Goal: Task Accomplishment & Management: Complete application form

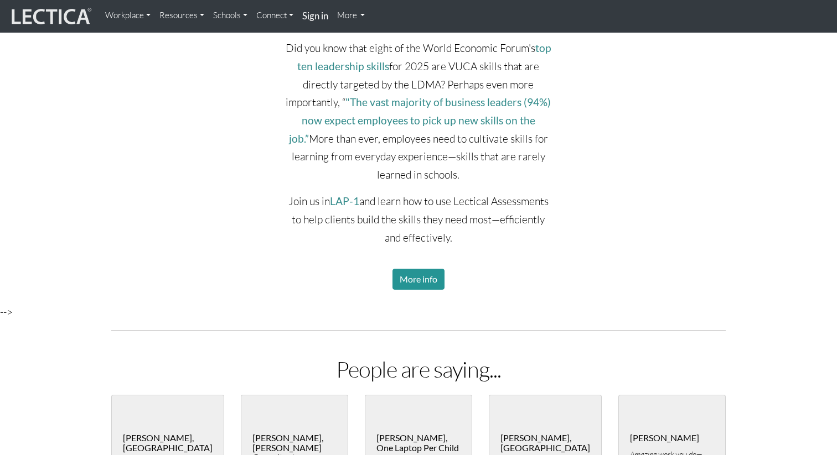
scroll to position [2024, 0]
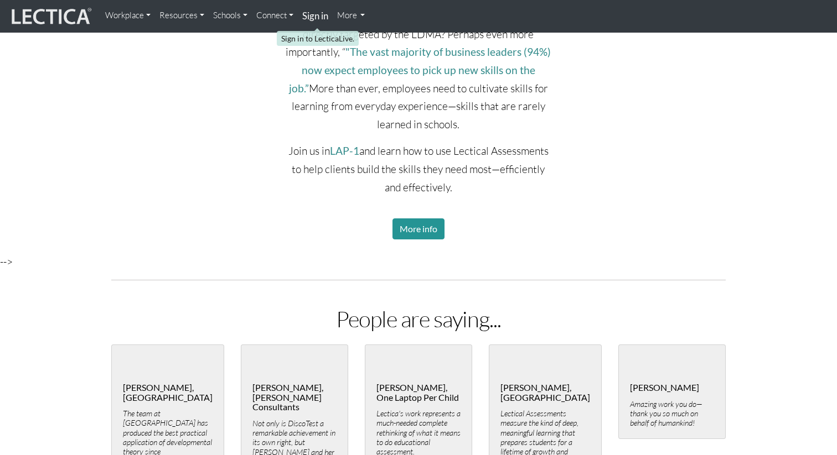
click at [314, 19] on strong "Sign in" at bounding box center [315, 16] width 26 height 12
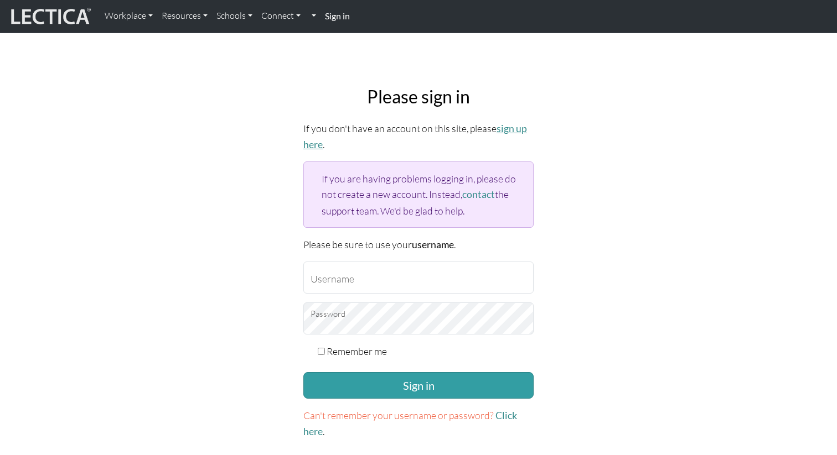
click at [502, 130] on link "sign up here" at bounding box center [415, 137] width 224 height 28
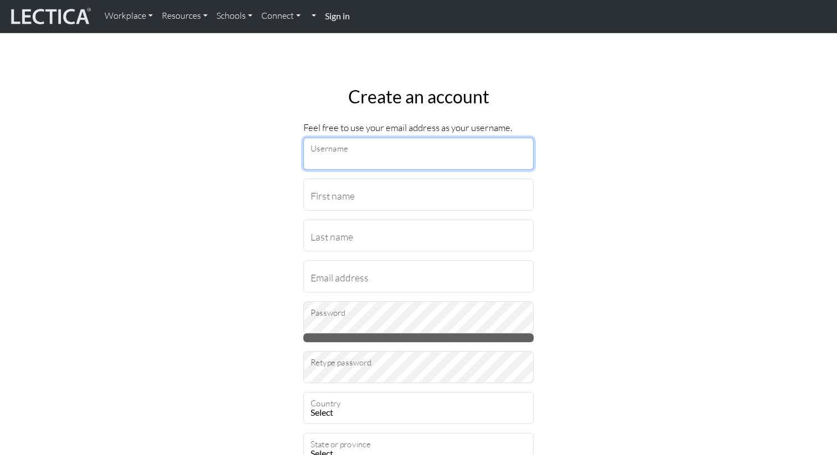
click at [346, 157] on input "Username" at bounding box center [418, 154] width 230 height 32
type input "anijain"
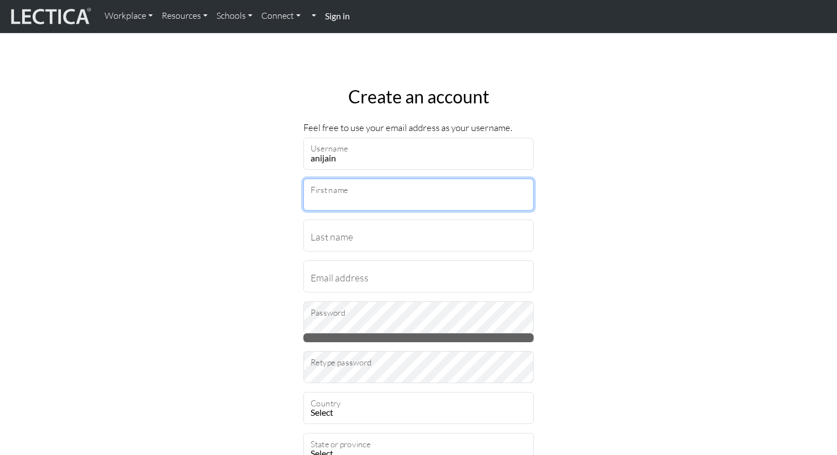
click at [358, 196] on input "First name" at bounding box center [418, 195] width 230 height 32
type input "[PERSON_NAME]"
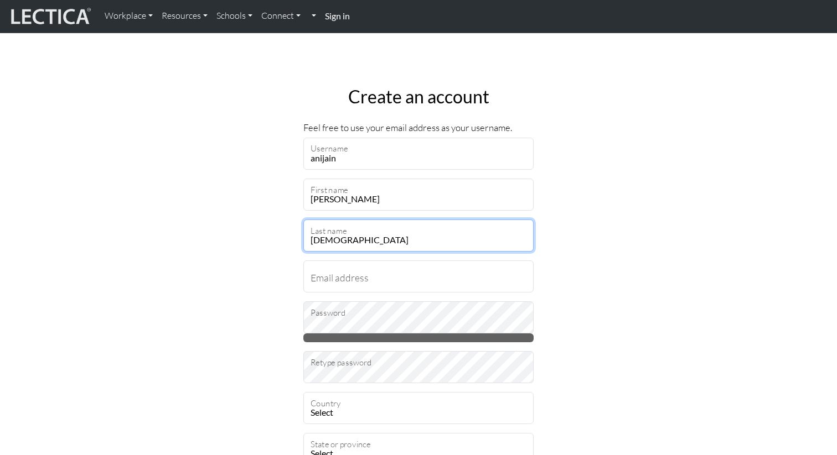
type input "[DEMOGRAPHIC_DATA]"
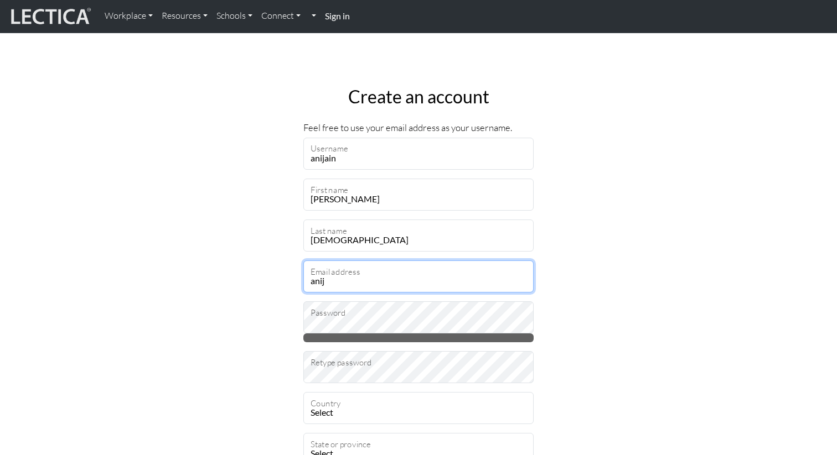
type input "[EMAIL_ADDRESS][DOMAIN_NAME]"
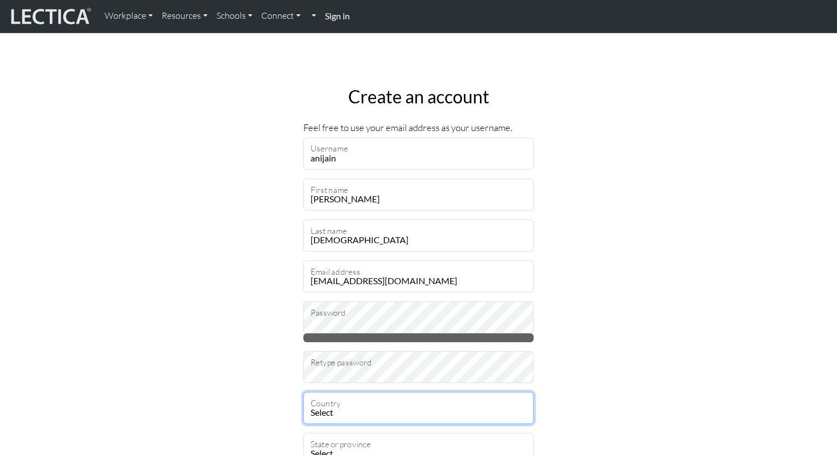
select select "237"
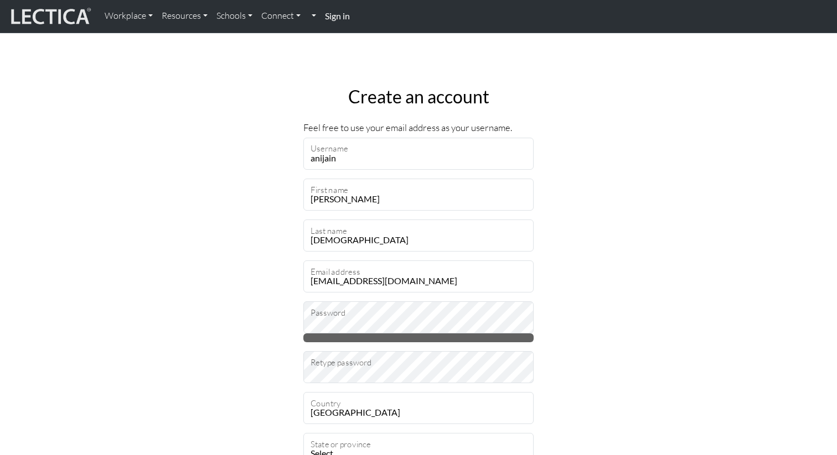
type input "22182"
select select "11690"
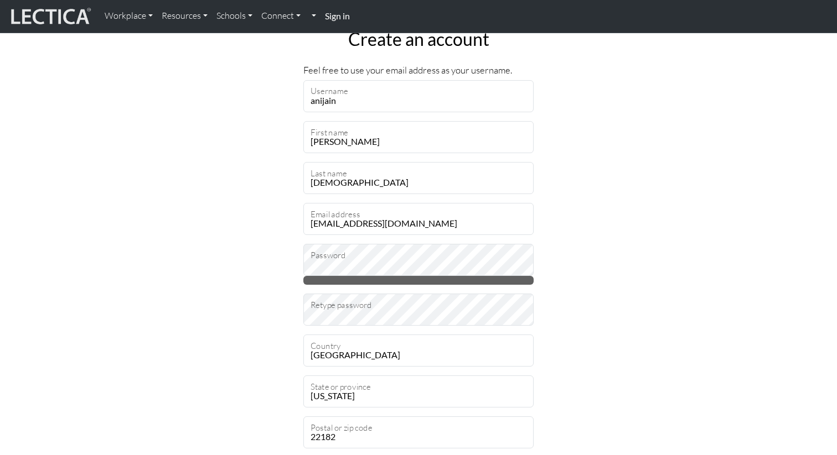
scroll to position [109, 0]
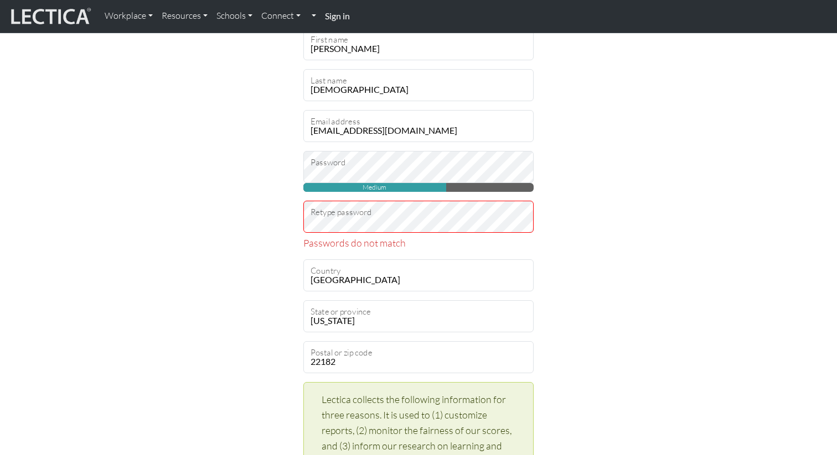
scroll to position [160, 0]
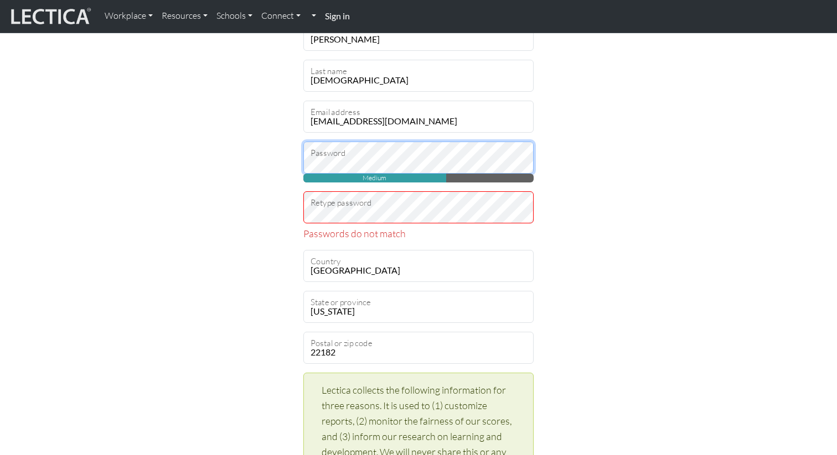
click at [289, 161] on div "Create an account Feel free to use your email address as your username. anijain…" at bounding box center [418, 424] width 731 height 1012
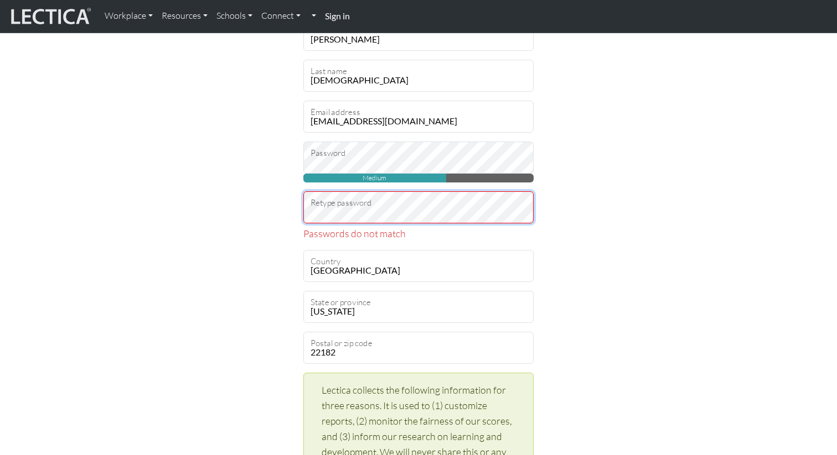
click at [294, 198] on div "Create an account Feel free to use your email address as your username. anijain…" at bounding box center [418, 424] width 731 height 1012
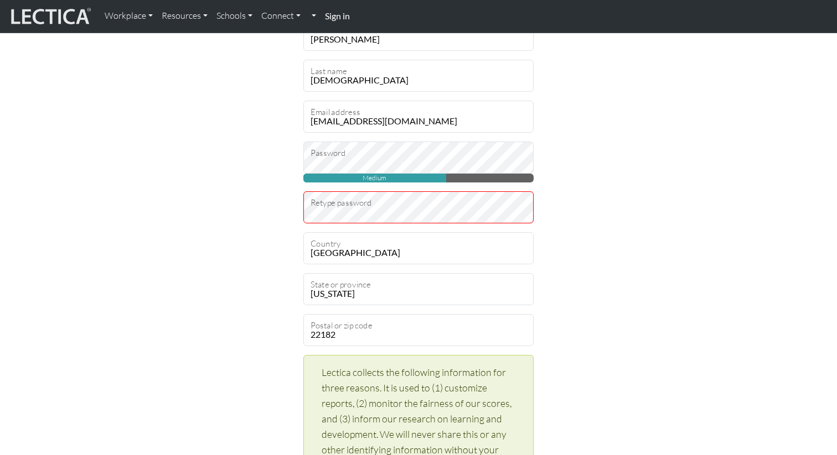
click at [266, 225] on div "Create an account Feel free to use your email address as your username. anijain…" at bounding box center [418, 415] width 731 height 994
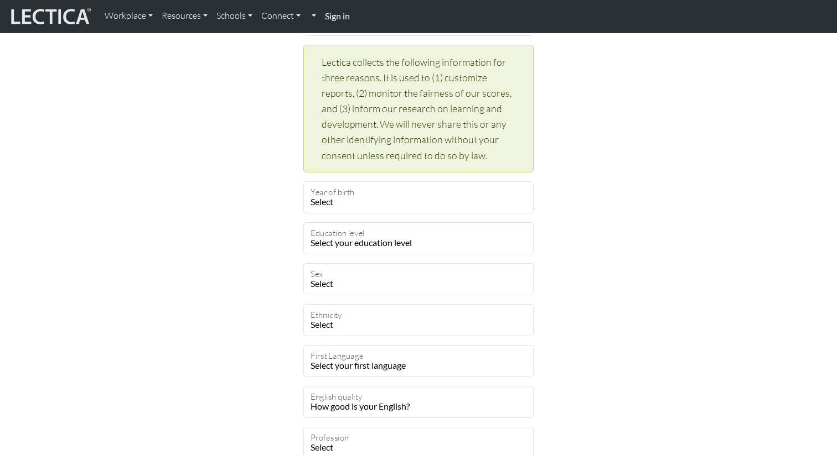
scroll to position [475, 0]
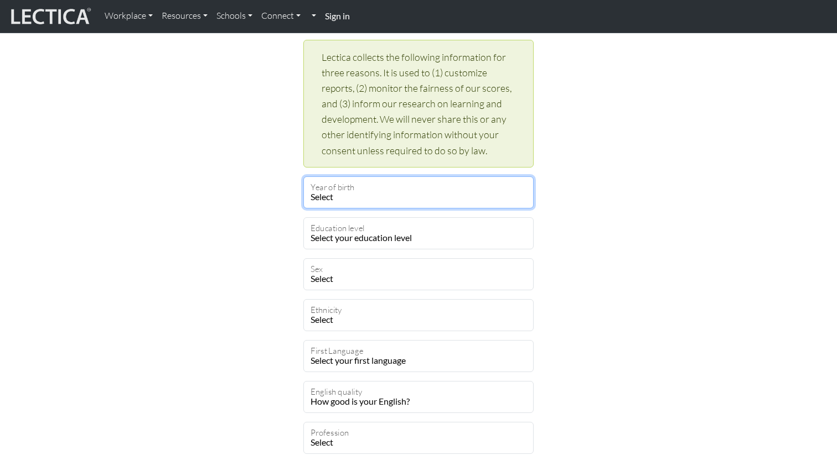
click at [369, 198] on select "Select 2019 2018 2017 2016 2015 2014 2013 2012 2011 2010 2009 2008 2007 2006 20…" at bounding box center [418, 193] width 230 height 32
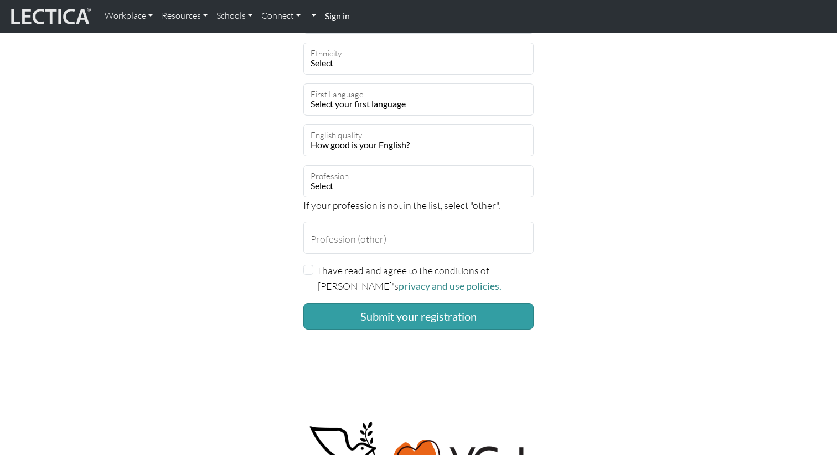
scroll to position [734, 0]
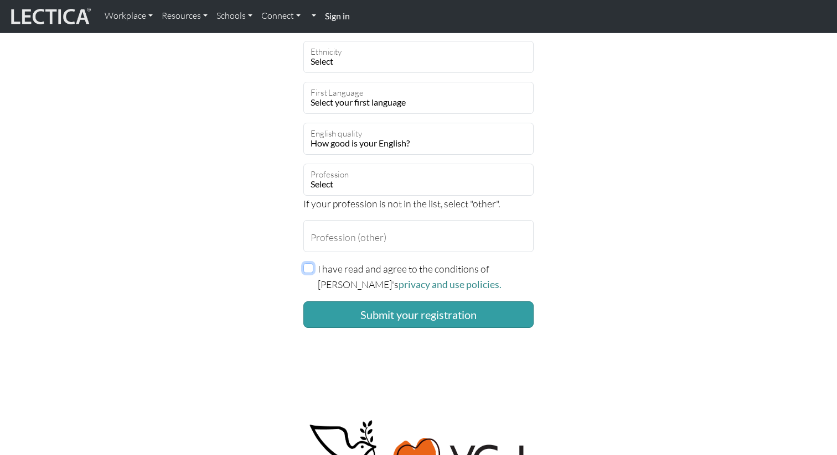
click at [304, 268] on input "I have read and agree to the conditions of Lectica's privacy and use policies." at bounding box center [308, 268] width 10 height 10
checkbox input "true"
click at [344, 311] on button "Submit your registration" at bounding box center [418, 315] width 230 height 27
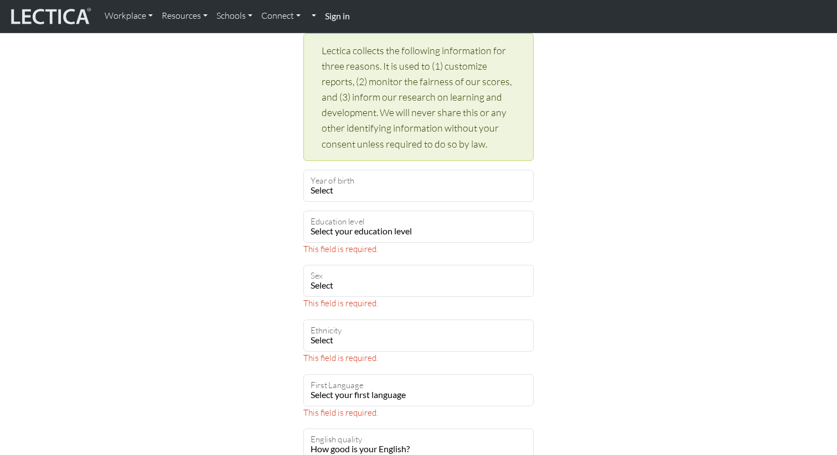
scroll to position [491, 0]
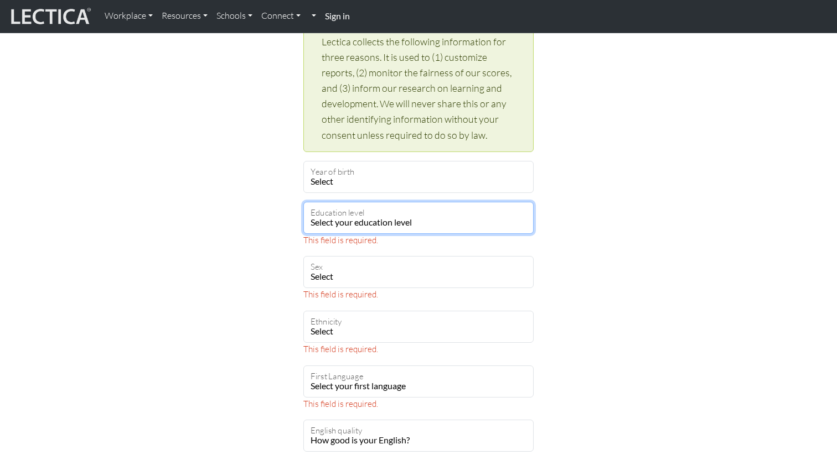
click at [368, 220] on select "Select your education level toddler pre-pre-pre-k pre-pre-k pre-k Kindergarten …" at bounding box center [418, 218] width 230 height 32
select select "21"
click at [303, 202] on select "Select your education level toddler pre-pre-pre-k pre-pre-k pre-k Kindergarten …" at bounding box center [418, 218] width 230 height 32
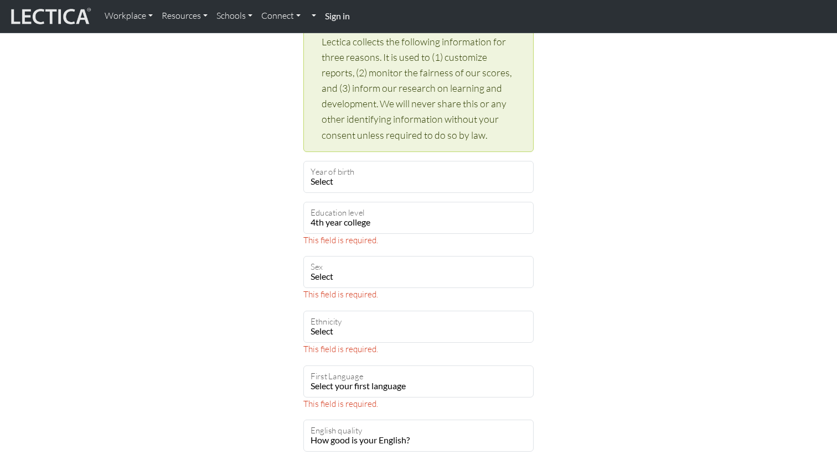
click at [257, 319] on div "Create an account Feel free to use your email address as your username. anijain…" at bounding box center [418, 118] width 731 height 1062
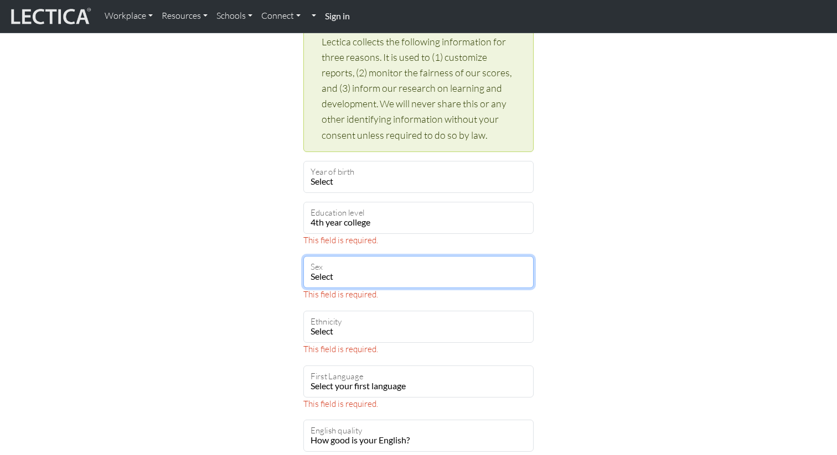
click at [344, 278] on select "Select Male Female Binary Non-binary Opt out" at bounding box center [418, 272] width 230 height 32
select select "optout"
click at [303, 256] on select "Select Male Female Binary Non-binary Opt out" at bounding box center [418, 272] width 230 height 32
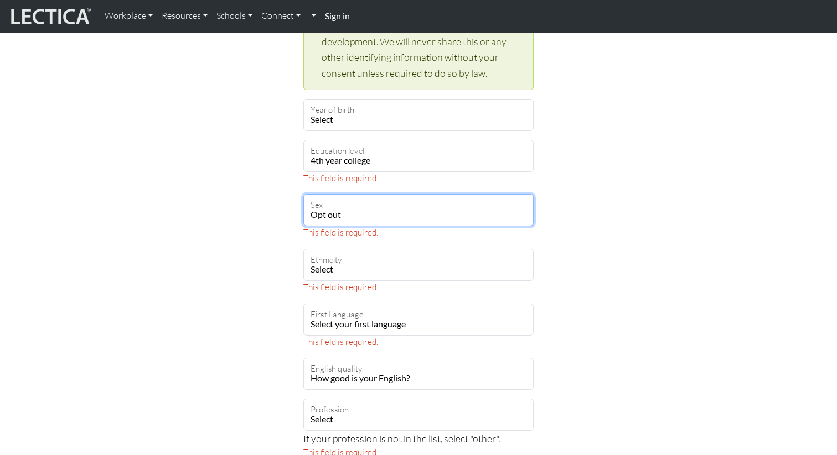
scroll to position [563, 0]
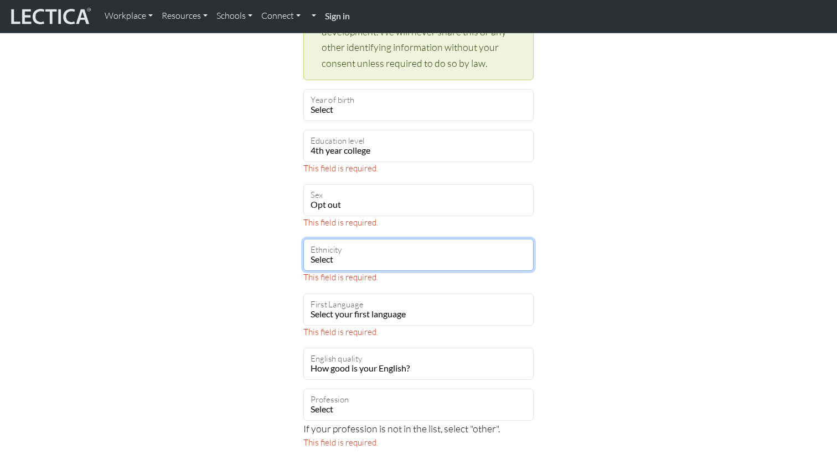
click at [332, 253] on select "Select African Asian Black Carribean Caucasian Central American Eurasian Indian…" at bounding box center [418, 255] width 230 height 32
select select "120"
click at [303, 239] on select "Select African Asian Black Carribean Caucasian Central American Eurasian Indian…" at bounding box center [418, 255] width 230 height 32
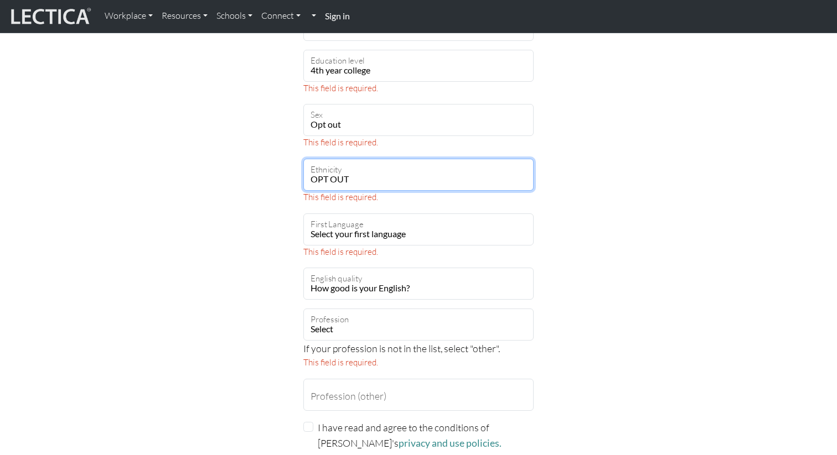
scroll to position [646, 0]
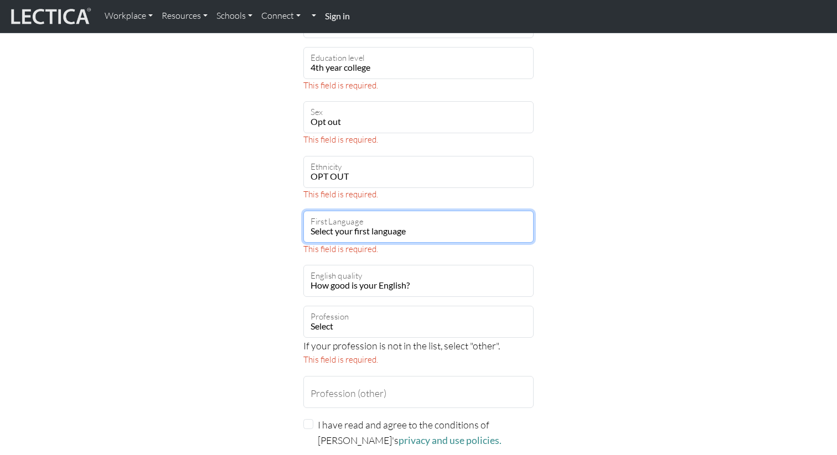
click at [332, 232] on select "Select your first language Abkhazian Achinese Acoli Adangme Adyghe Afar Afrihil…" at bounding box center [418, 227] width 230 height 32
select select "1927"
click at [303, 211] on select "Select your first language Abkhazian Achinese Acoli Adangme Adyghe Afar Afrihil…" at bounding box center [418, 227] width 230 height 32
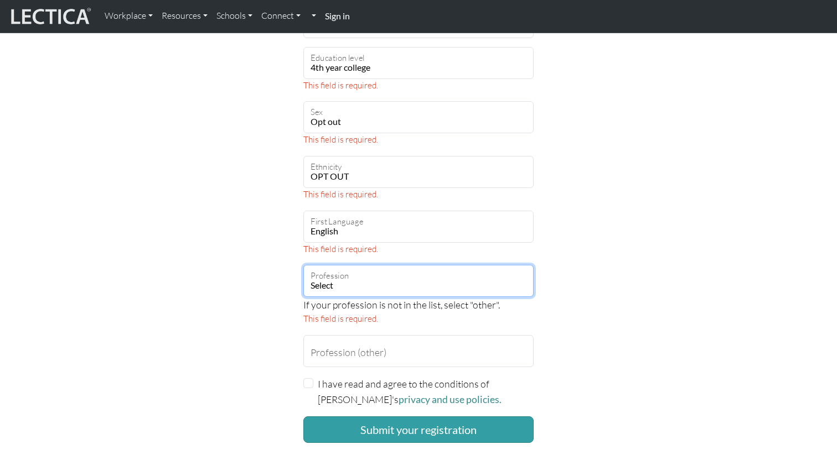
click at [330, 284] on select "Select academic accounting/finance administration arts: performing arts: visual…" at bounding box center [418, 281] width 230 height 32
click at [361, 284] on select "Select academic accounting/finance administration arts: performing arts: visual…" at bounding box center [418, 281] width 230 height 32
select select "81"
click at [303, 265] on select "Select academic accounting/finance administration arts: performing arts: visual…" at bounding box center [418, 281] width 230 height 32
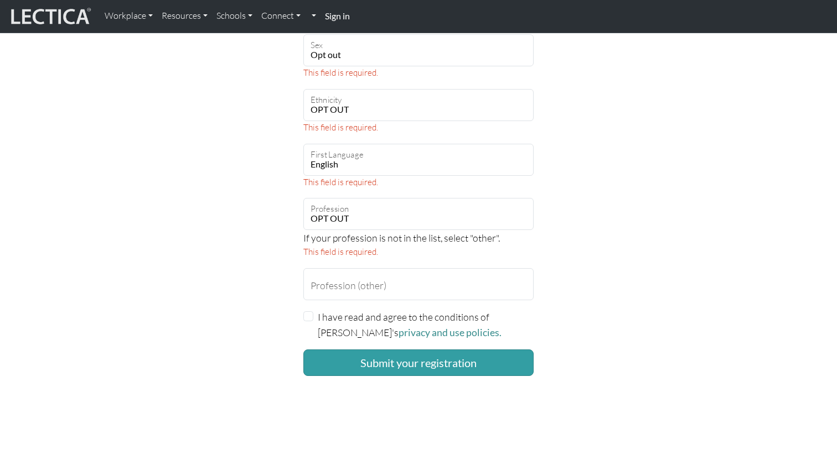
scroll to position [716, 0]
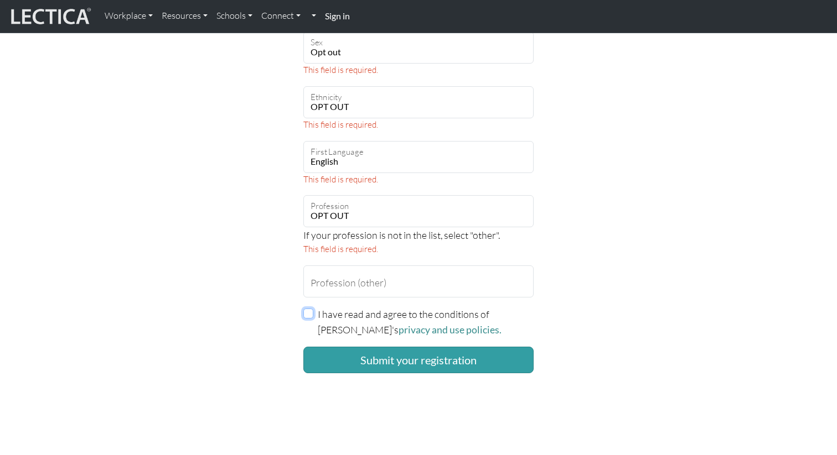
click at [308, 315] on input "I have read and agree to the conditions of Lectica's privacy and use policies." at bounding box center [308, 314] width 10 height 10
checkbox input "true"
click at [333, 366] on button "Submit your registration" at bounding box center [418, 360] width 230 height 27
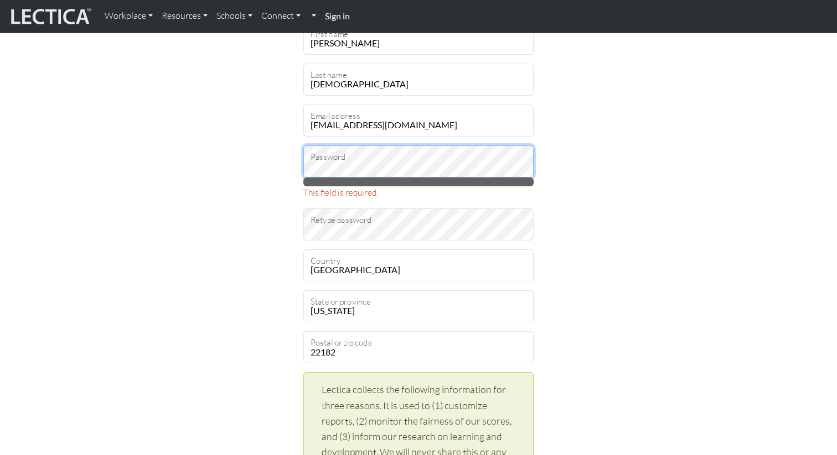
scroll to position [85, 0]
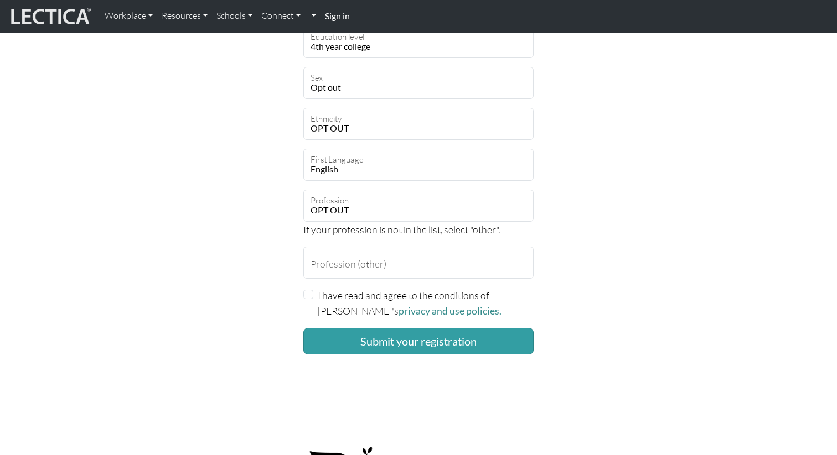
scroll to position [683, 0]
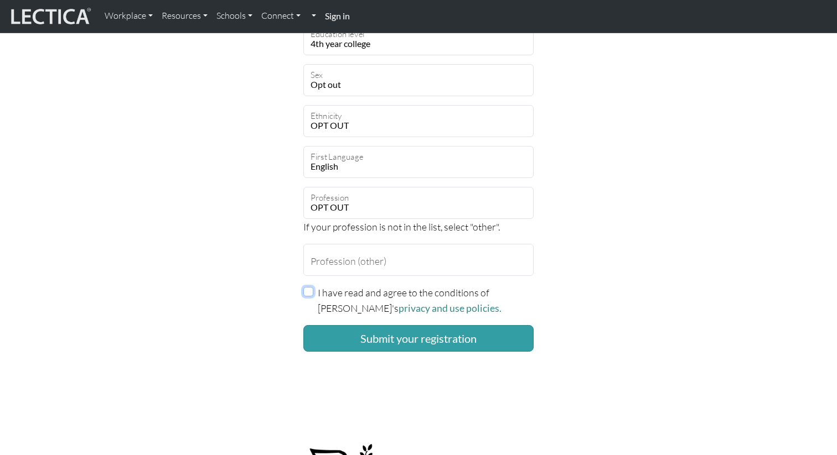
click at [307, 294] on input "I have read and agree to the conditions of Lectica's privacy and use policies." at bounding box center [308, 292] width 10 height 10
checkbox input "true"
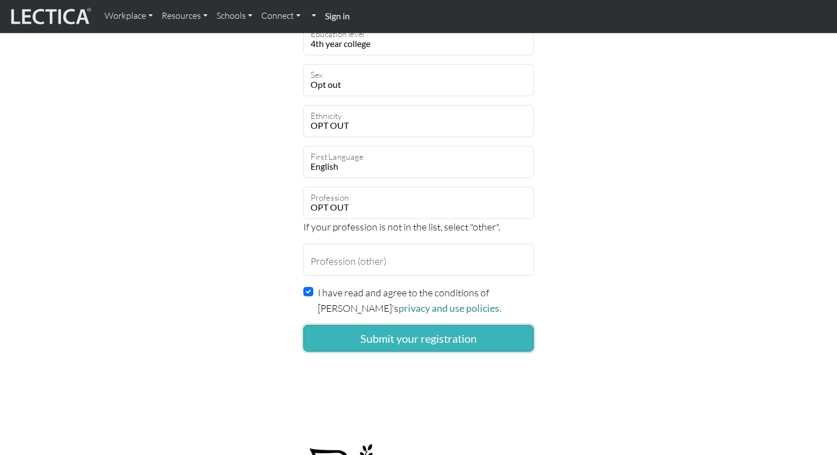
click at [339, 340] on button "Submit your registration" at bounding box center [418, 338] width 230 height 27
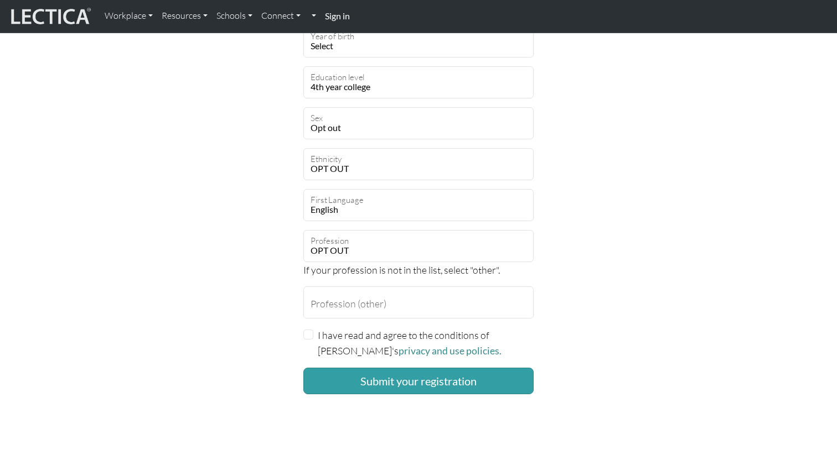
scroll to position [627, 0]
click at [313, 334] on div "I have read and agree to the conditions of [PERSON_NAME]'s privacy and use poli…" at bounding box center [418, 343] width 230 height 32
click at [308, 334] on input "I have read and agree to the conditions of [PERSON_NAME]'s privacy and use poli…" at bounding box center [308, 334] width 10 height 10
checkbox input "true"
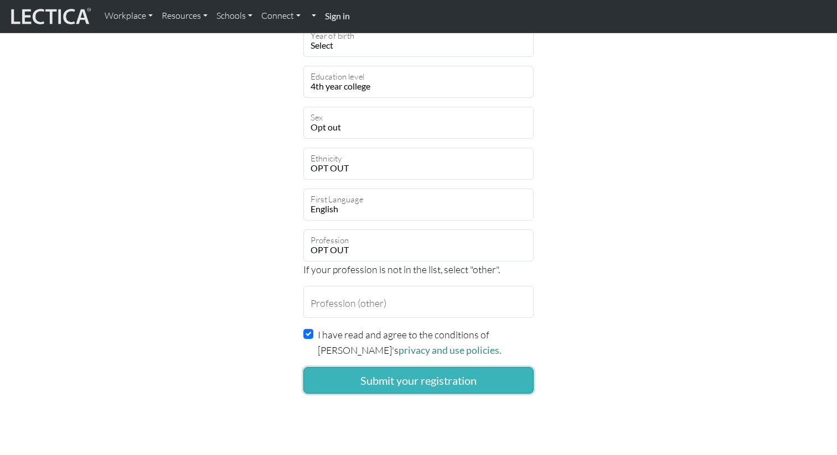
click at [334, 376] on button "Submit your registration" at bounding box center [418, 380] width 230 height 27
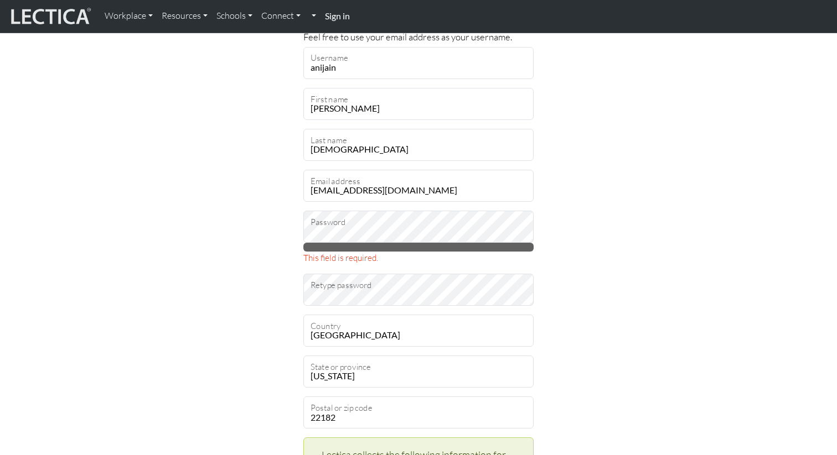
scroll to position [98, 0]
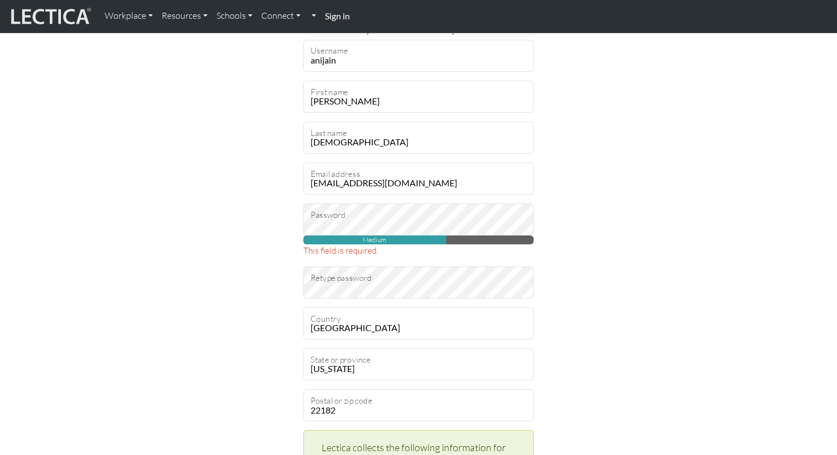
click at [384, 241] on span "Medium" at bounding box center [374, 240] width 143 height 9
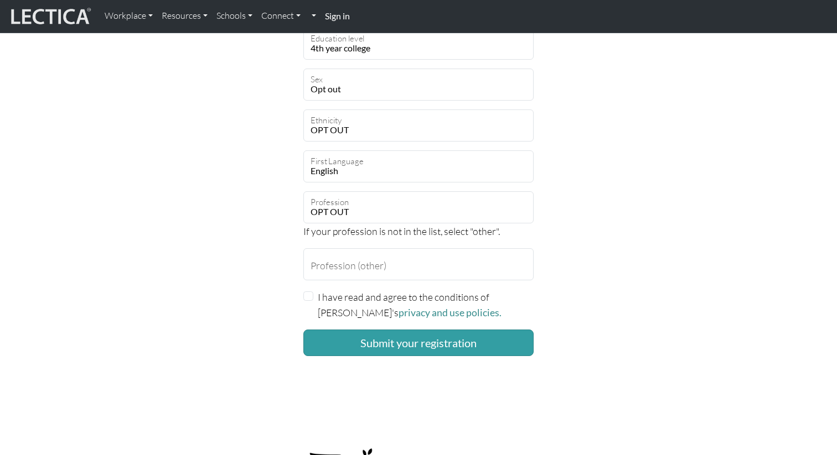
scroll to position [718, 0]
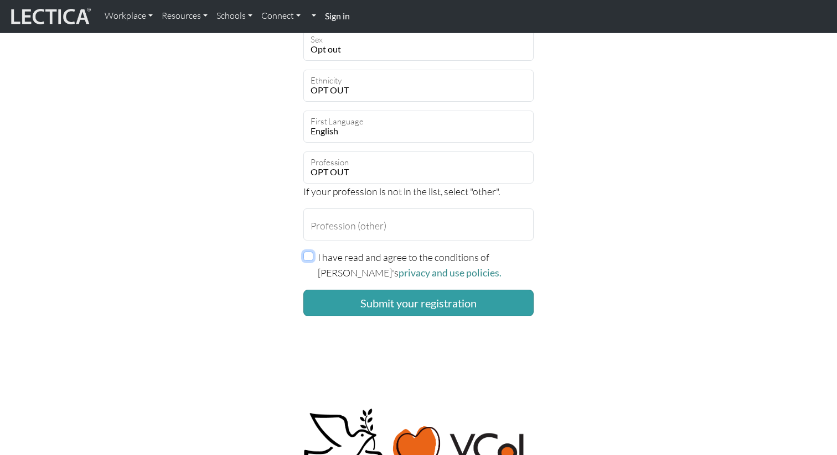
click at [303, 258] on input "I have read and agree to the conditions of [PERSON_NAME]'s privacy and use poli…" at bounding box center [308, 257] width 10 height 10
checkbox input "true"
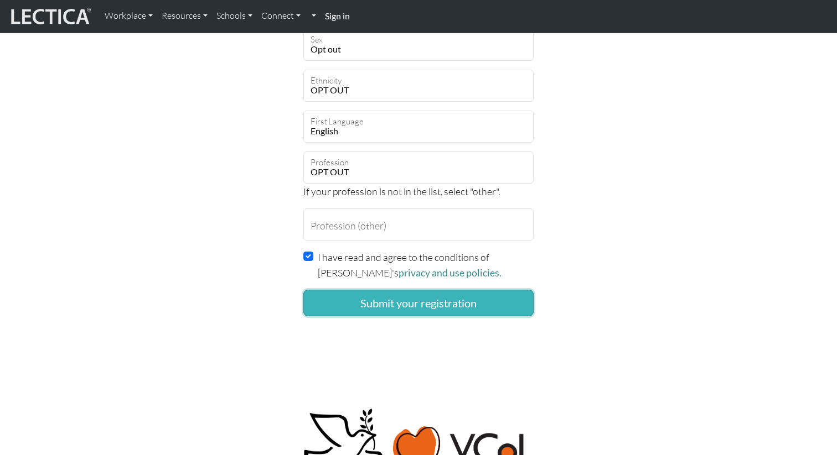
click at [326, 299] on button "Submit your registration" at bounding box center [418, 303] width 230 height 27
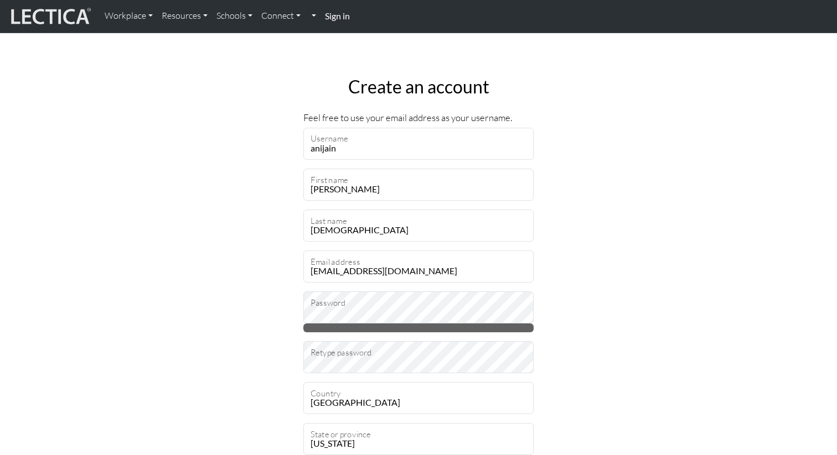
scroll to position [9, 0]
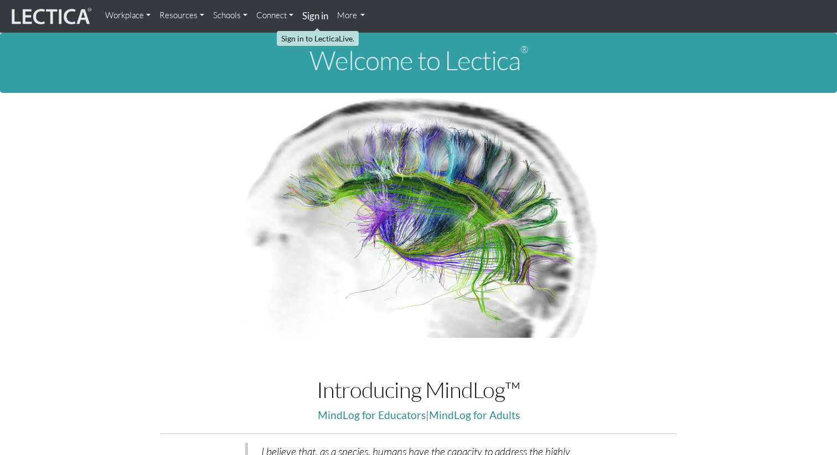
click at [324, 11] on strong "Sign in" at bounding box center [315, 16] width 26 height 12
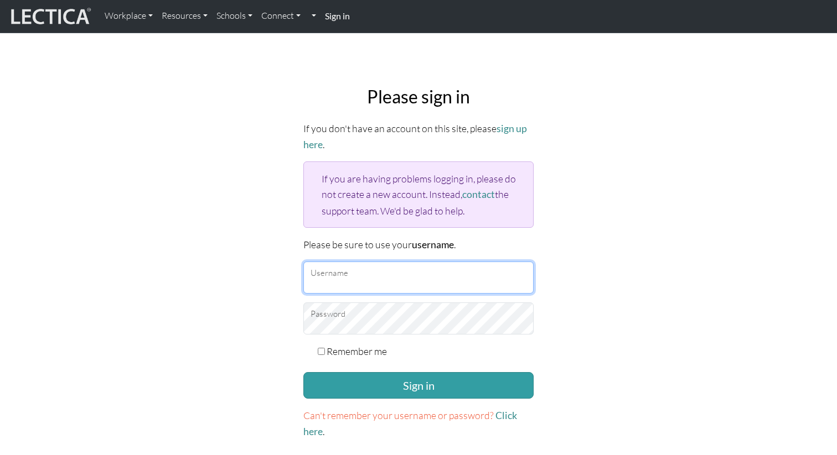
click at [345, 277] on input "Username" at bounding box center [418, 278] width 230 height 32
type input "anijain"
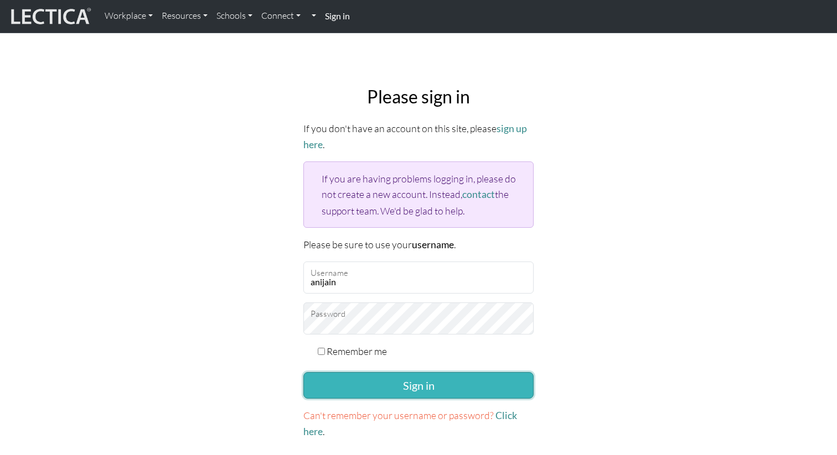
click at [406, 384] on button "Sign in" at bounding box center [418, 385] width 230 height 27
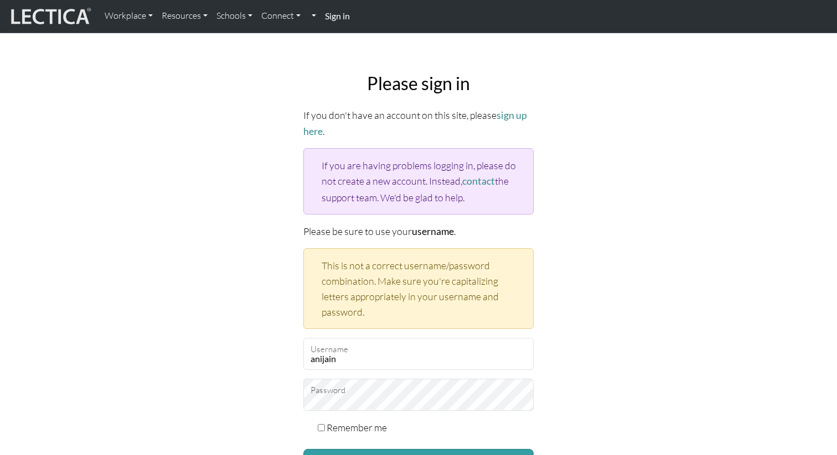
scroll to position [7, 0]
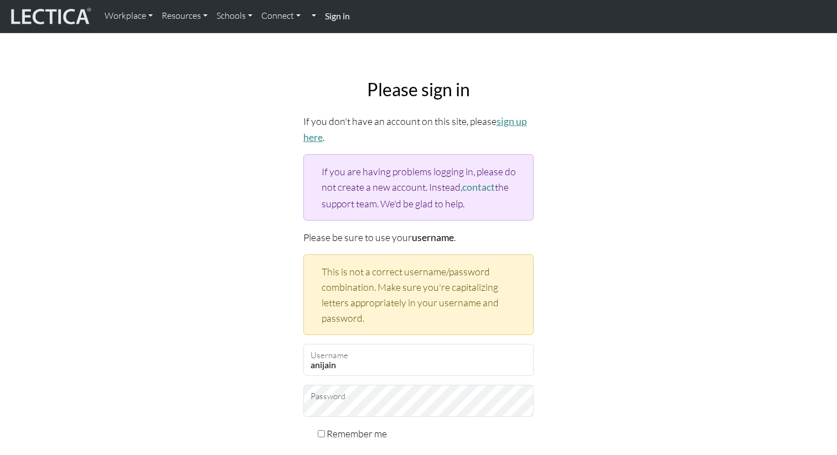
click at [317, 134] on link "sign up here" at bounding box center [415, 130] width 224 height 28
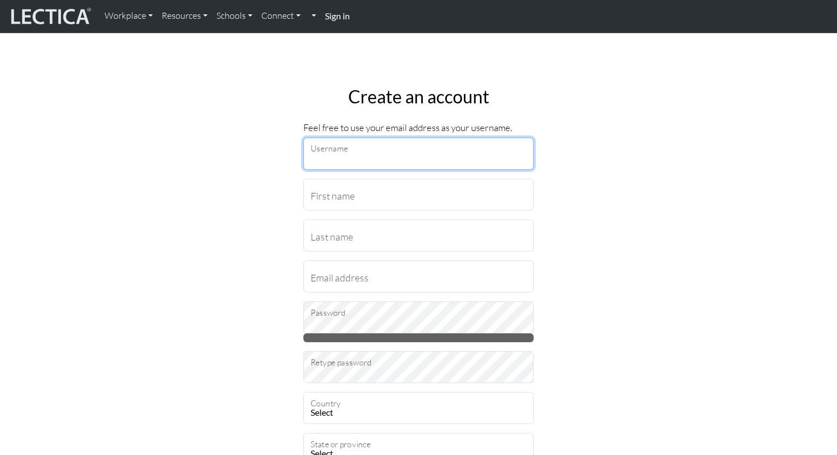
click at [333, 156] on input "Username" at bounding box center [418, 154] width 230 height 32
type input "anijain"
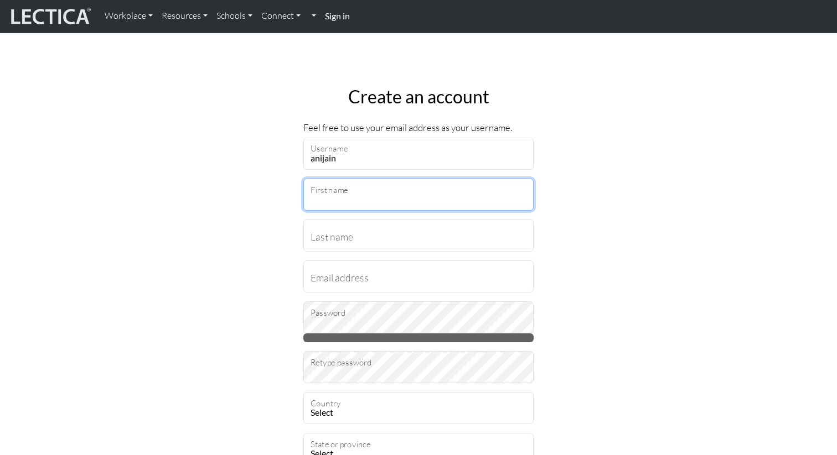
click at [346, 193] on input "First name" at bounding box center [418, 195] width 230 height 32
type input "[PERSON_NAME]"
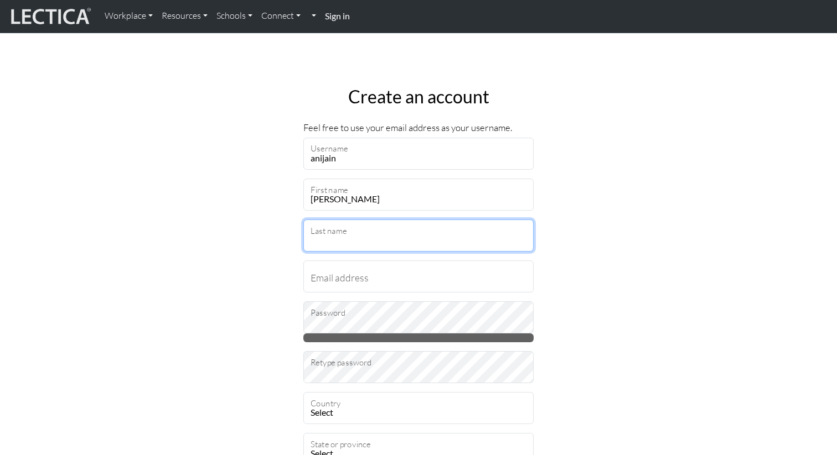
type input "[DEMOGRAPHIC_DATA]"
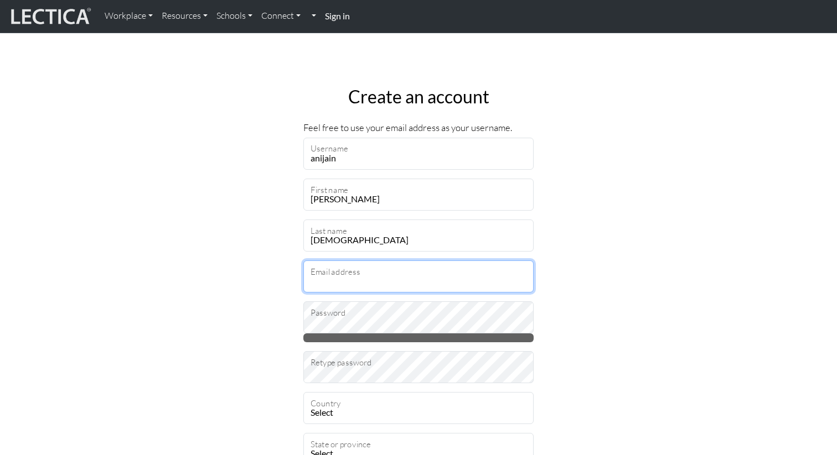
type input "[EMAIL_ADDRESS][DOMAIN_NAME]"
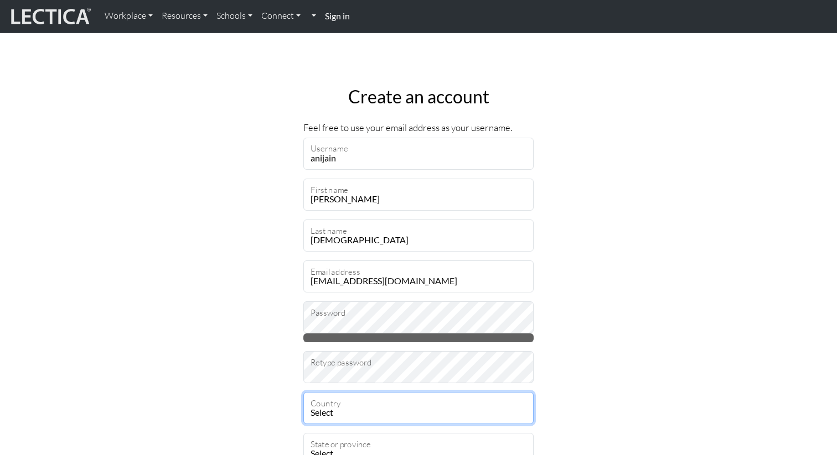
select select "237"
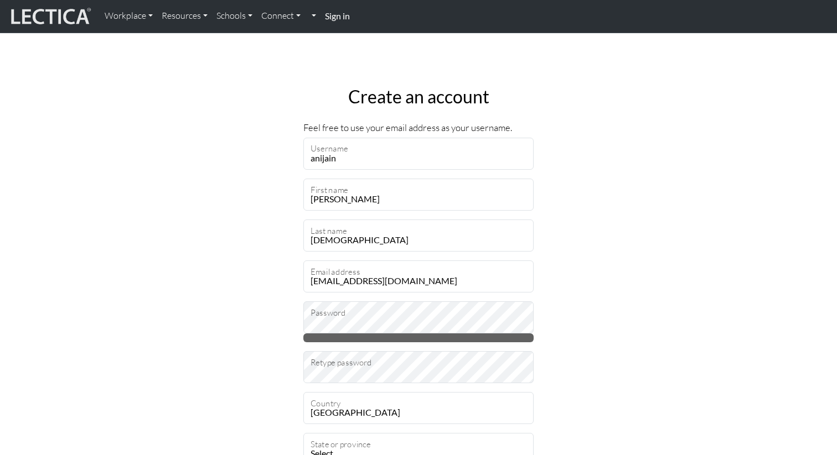
type input "22182"
select select "11690"
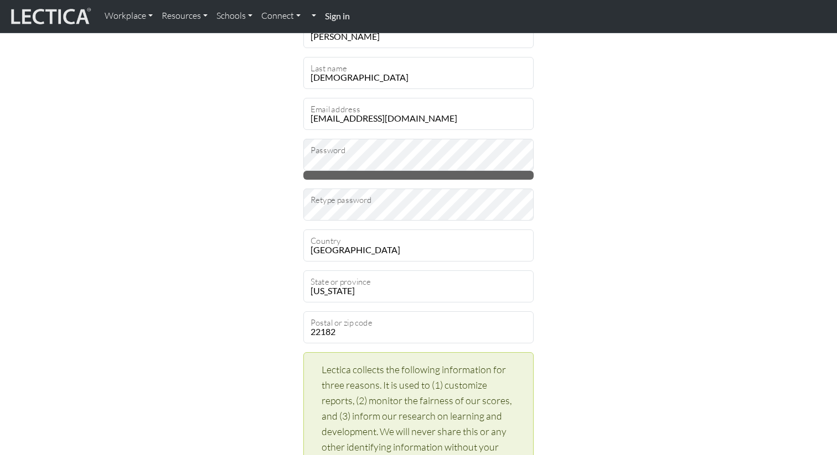
scroll to position [179, 0]
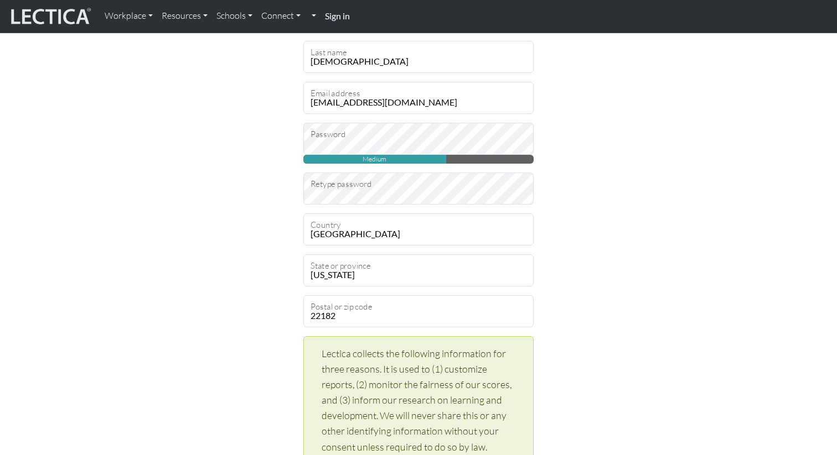
click at [286, 194] on div "Create an account Feel free to use your email address as your username. anijain…" at bounding box center [418, 396] width 731 height 994
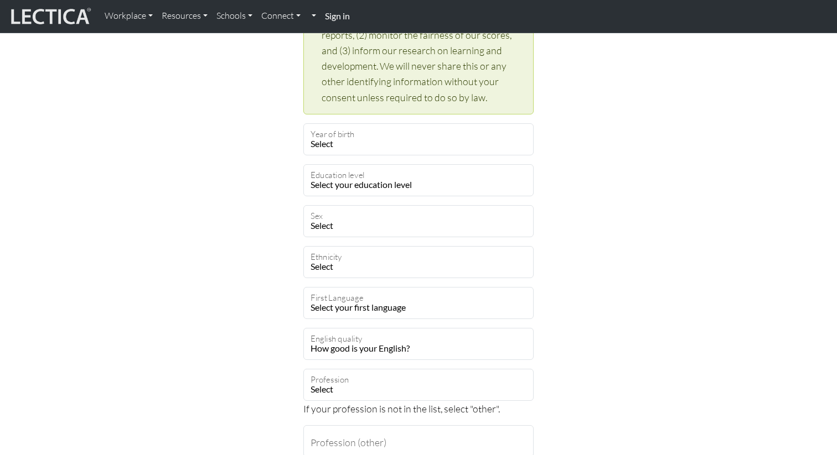
scroll to position [534, 0]
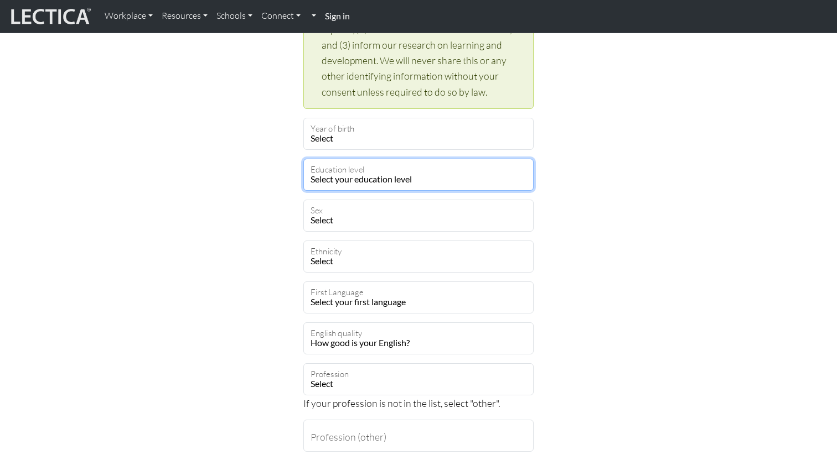
click at [344, 169] on select "Select your education level toddler pre-pre-pre-k pre-pre-k pre-k Kindergarten …" at bounding box center [418, 175] width 230 height 32
select select "21"
click at [303, 159] on select "Select your education level toddler pre-pre-pre-k pre-pre-k pre-k Kindergarten …" at bounding box center [418, 175] width 230 height 32
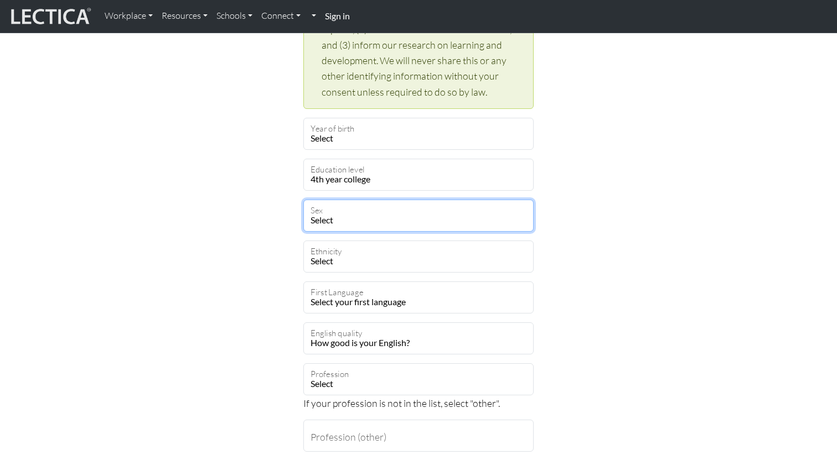
click at [334, 224] on select "Select Male Female Binary Non-binary Opt out" at bounding box center [418, 216] width 230 height 32
select select "female"
click at [303, 200] on select "Select Male Female Binary Non-binary Opt out" at bounding box center [418, 216] width 230 height 32
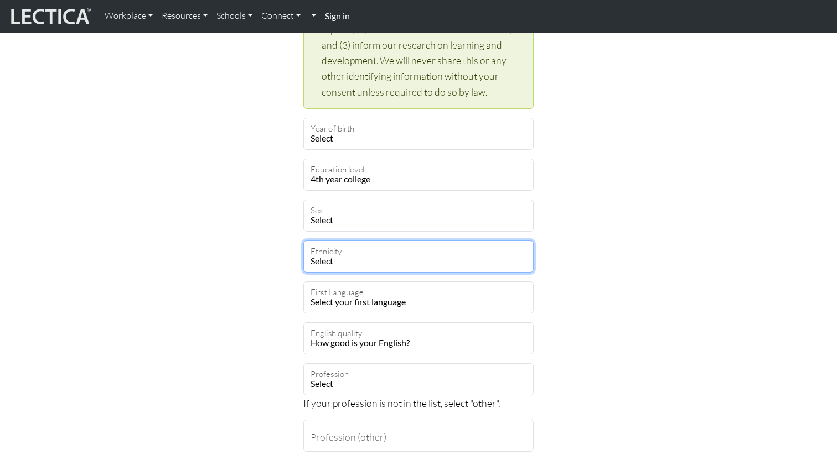
click at [335, 257] on select "Select African Asian Black Carribean Caucasian Central American Eurasian Indian…" at bounding box center [418, 257] width 230 height 32
select select "120"
click at [303, 241] on select "Select African Asian Black Carribean Caucasian Central American Eurasian Indian…" at bounding box center [418, 257] width 230 height 32
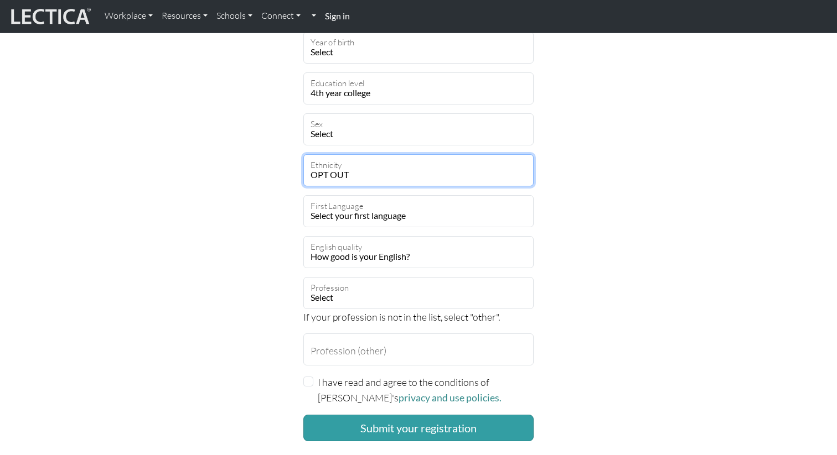
scroll to position [622, 0]
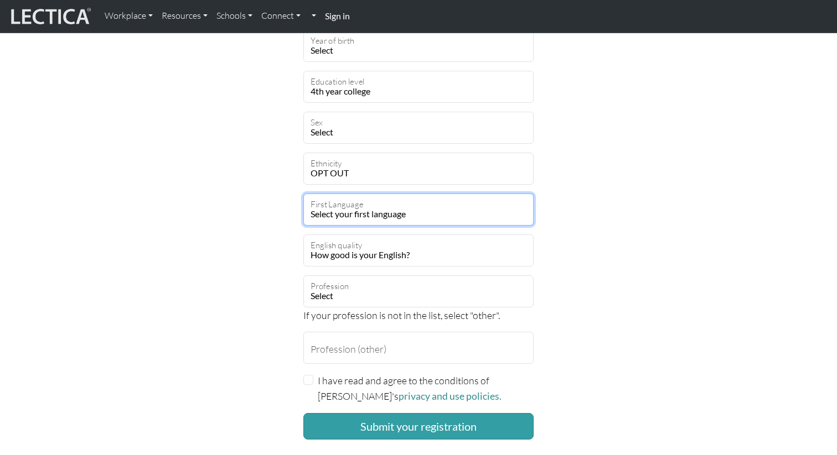
click at [344, 213] on select "Select your first language Abkhazian Achinese Acoli Adangme Adyghe Afar Afrihil…" at bounding box center [418, 210] width 230 height 32
select select "1927"
click at [303, 194] on select "Select your first language Abkhazian Achinese Acoli Adangme Adyghe Afar Afrihil…" at bounding box center [418, 210] width 230 height 32
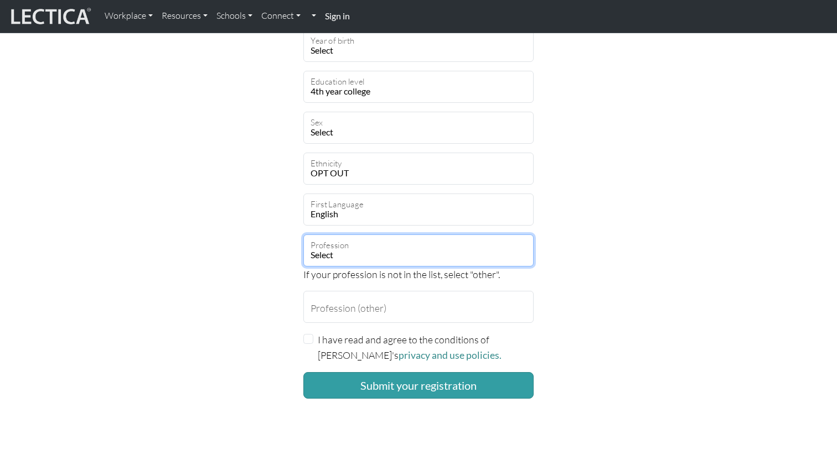
click at [338, 258] on select "Select academic accounting/finance administration arts: performing arts: visual…" at bounding box center [418, 251] width 230 height 32
select select "81"
click at [303, 235] on select "Select academic accounting/finance administration arts: performing arts: visual…" at bounding box center [418, 251] width 230 height 32
click at [308, 340] on input "I have read and agree to the conditions of Lectica's privacy and use policies." at bounding box center [308, 339] width 10 height 10
checkbox input "true"
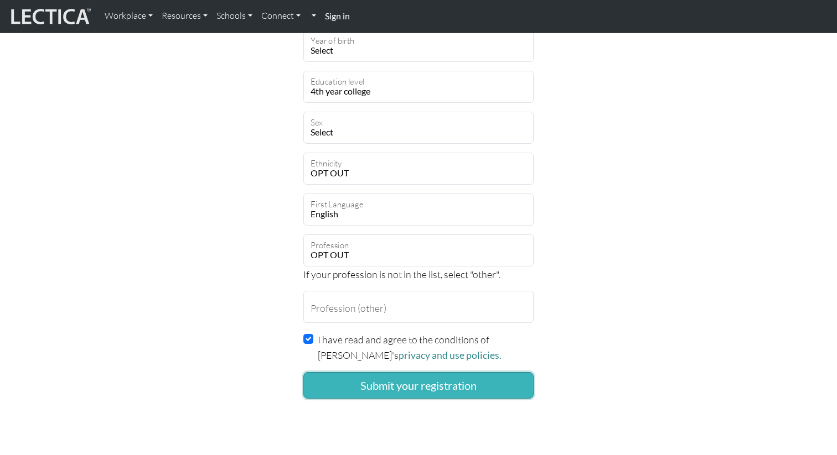
click at [347, 388] on button "Submit your registration" at bounding box center [418, 385] width 230 height 27
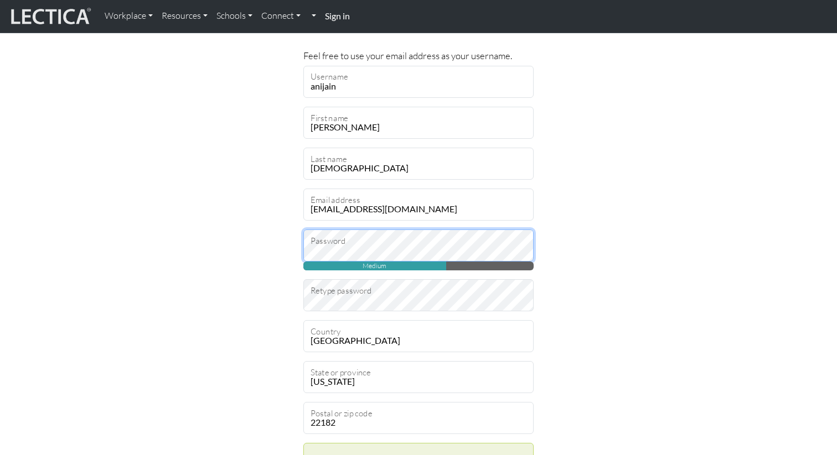
scroll to position [73, 0]
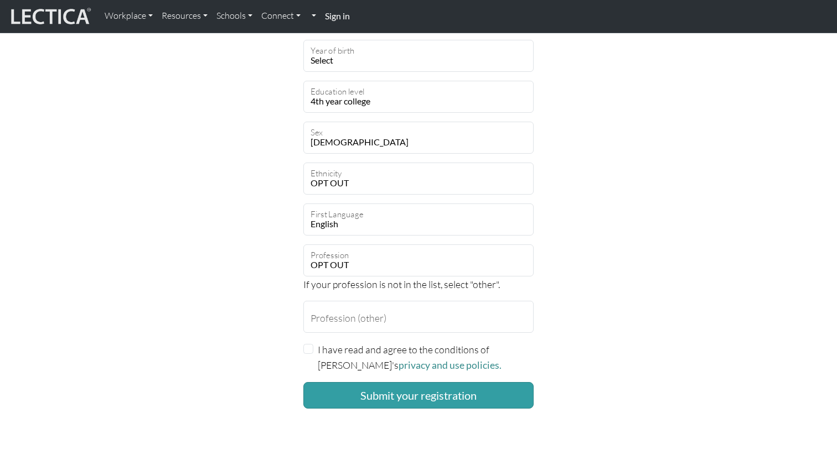
scroll to position [623, 0]
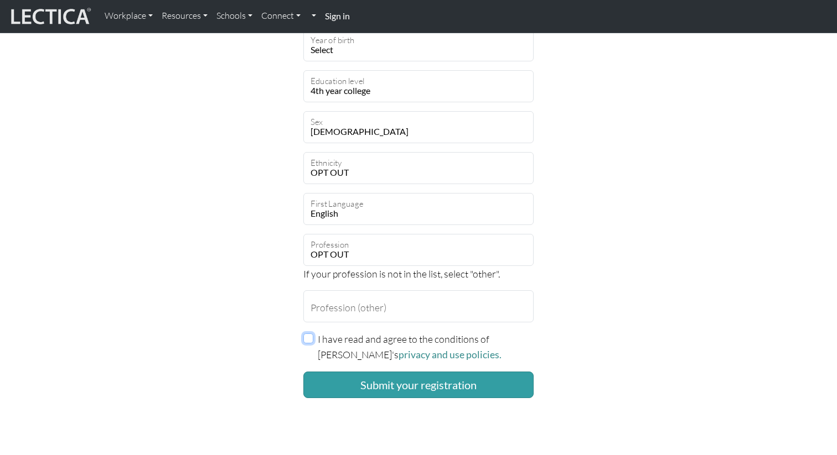
click at [308, 341] on input "I have read and agree to the conditions of Lectica's privacy and use policies." at bounding box center [308, 339] width 10 height 10
checkbox input "true"
click at [377, 382] on button "Submit your registration" at bounding box center [418, 385] width 230 height 27
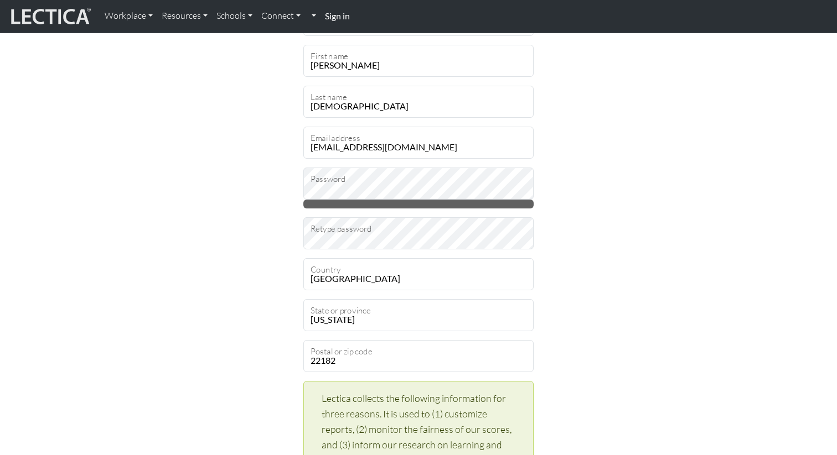
scroll to position [103, 0]
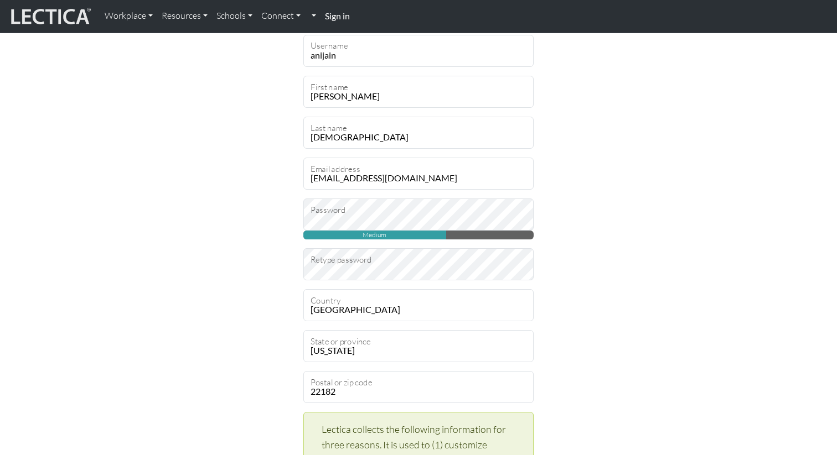
click at [221, 287] on div "Create an account Feel free to use your email address as your username. anijain…" at bounding box center [418, 451] width 731 height 953
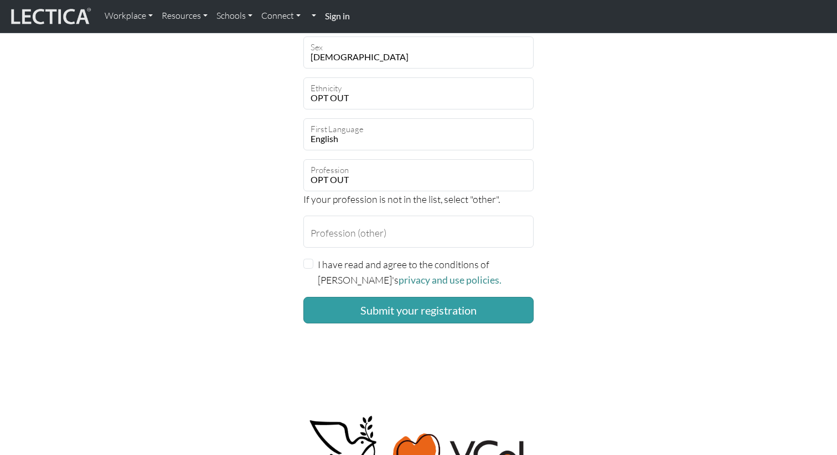
scroll to position [700, 0]
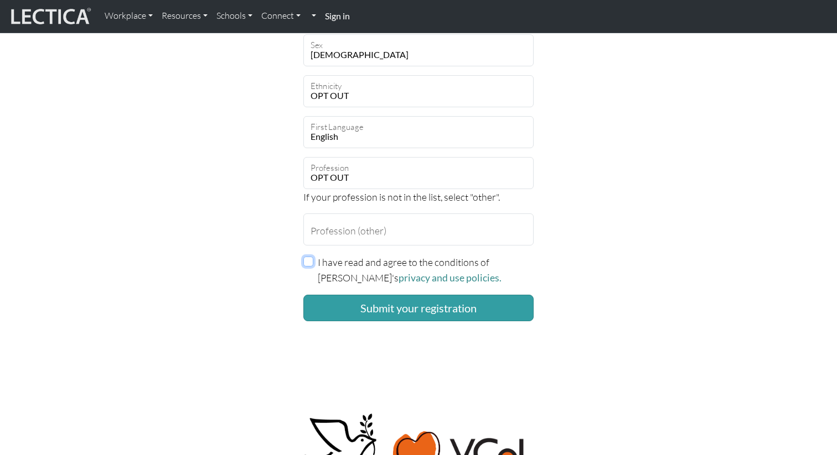
click at [309, 262] on input "I have read and agree to the conditions of [PERSON_NAME]'s privacy and use poli…" at bounding box center [308, 262] width 10 height 10
checkbox input "true"
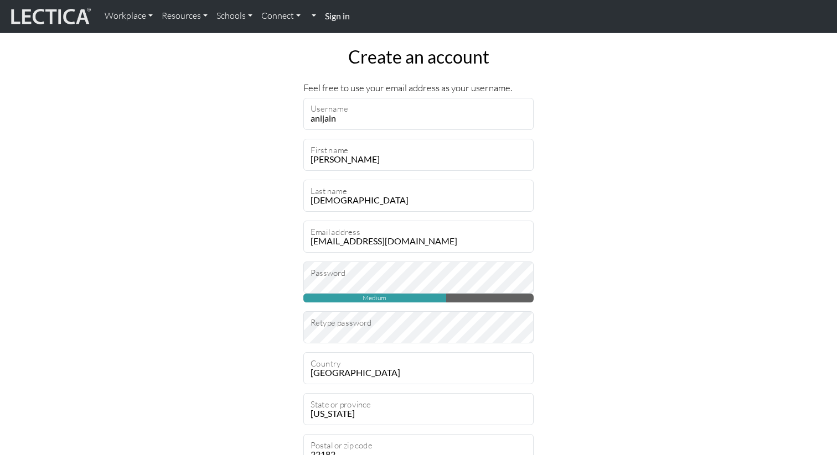
scroll to position [43, 0]
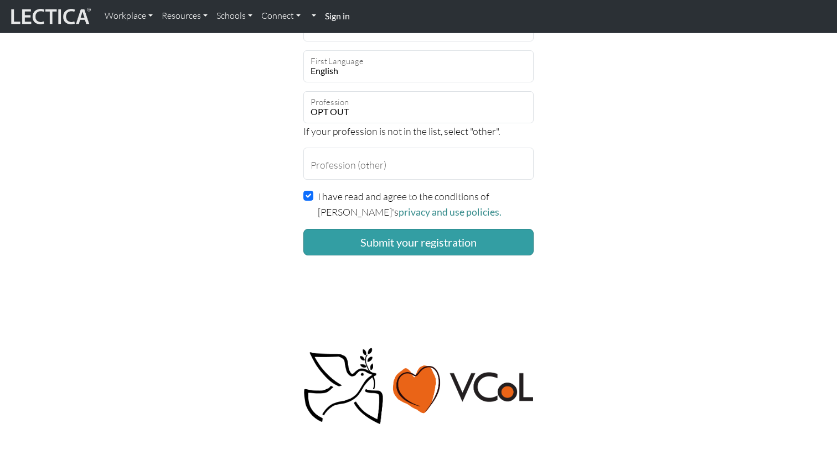
scroll to position [767, 0]
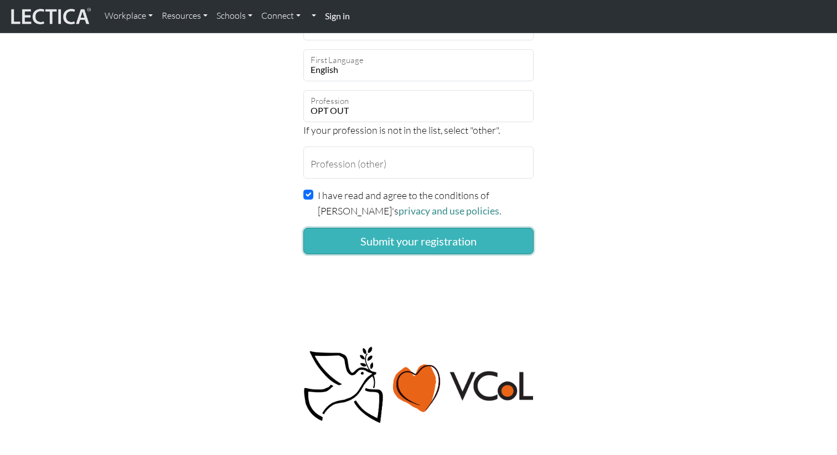
click at [443, 246] on button "Submit your registration" at bounding box center [418, 241] width 230 height 27
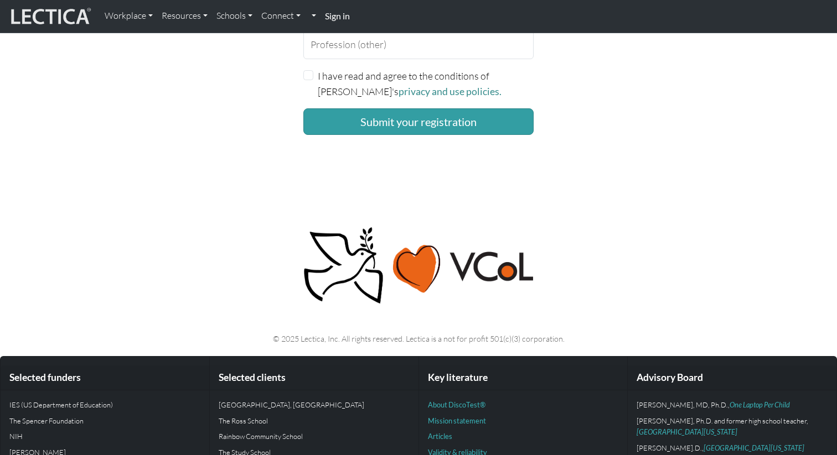
scroll to position [887, 0]
